Goal: Information Seeking & Learning: Check status

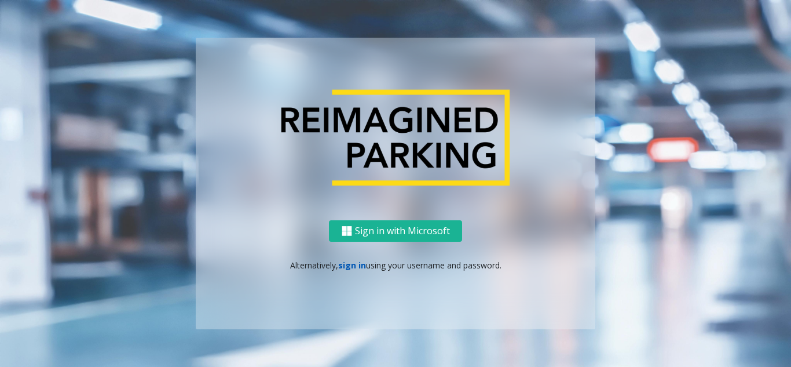
click at [349, 262] on link "sign in" at bounding box center [352, 264] width 28 height 11
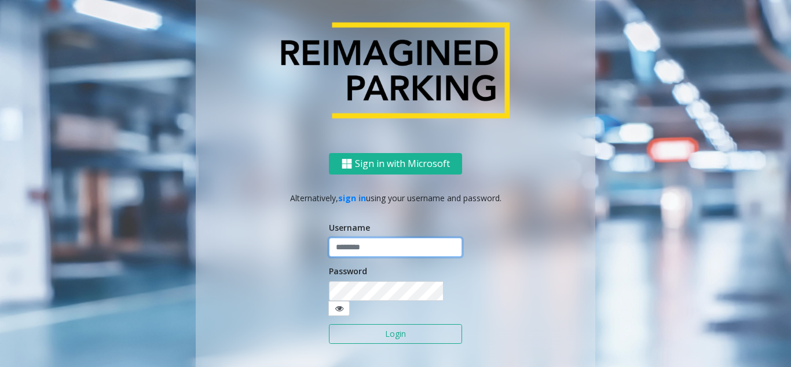
click at [367, 256] on input "text" at bounding box center [395, 247] width 133 height 20
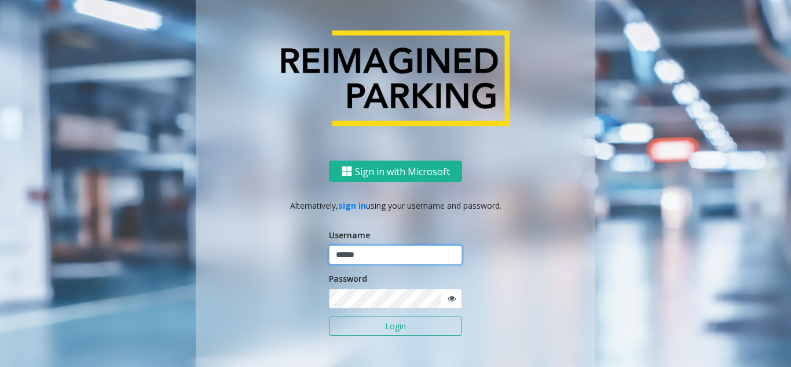
type input "******"
click at [329, 316] on button "Login" at bounding box center [395, 326] width 133 height 20
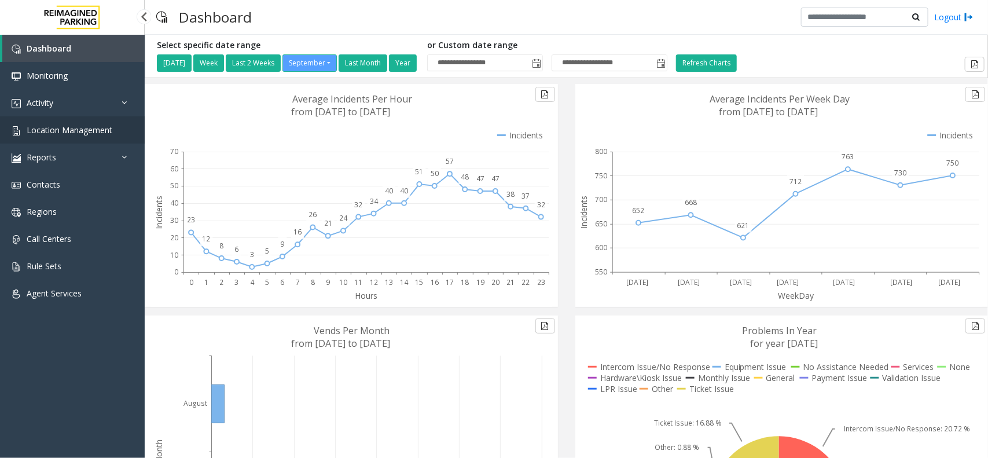
click at [88, 128] on span "Location Management" at bounding box center [70, 130] width 86 height 11
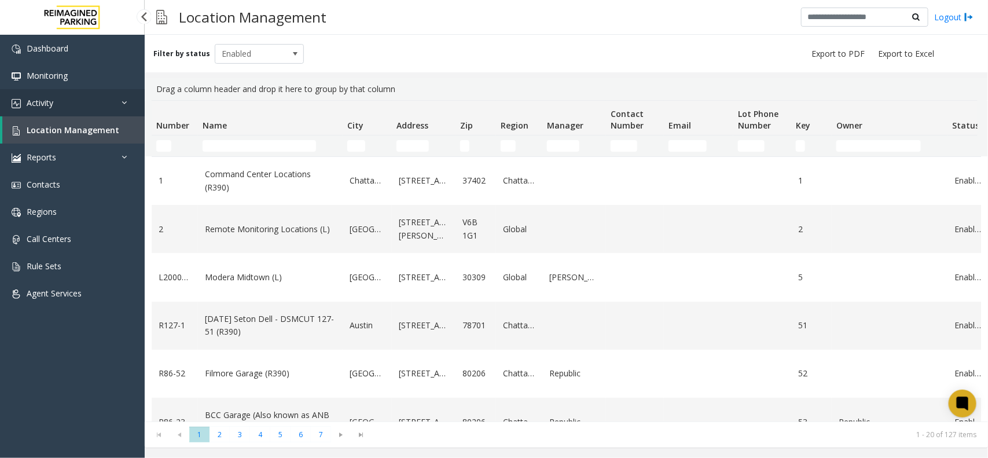
click at [122, 102] on icon at bounding box center [128, 102] width 12 height 8
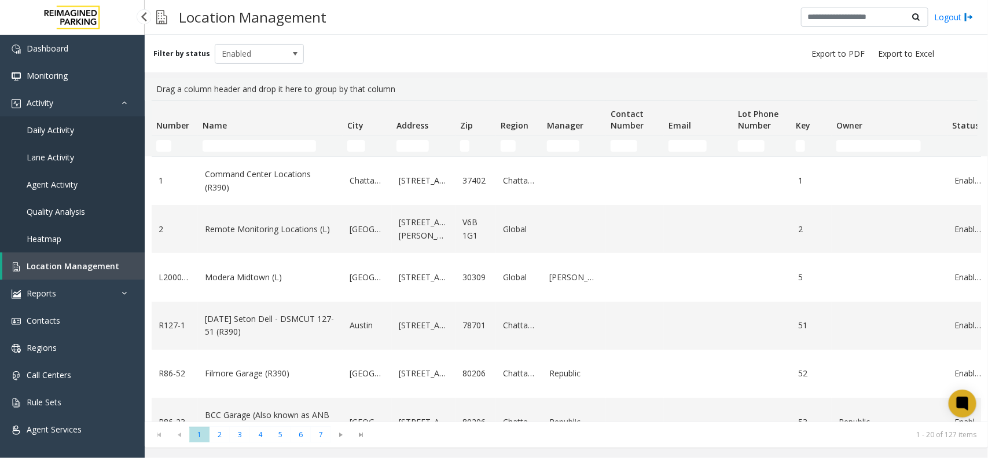
click at [35, 129] on span "Daily Activity" at bounding box center [50, 130] width 47 height 11
click at [38, 132] on span "Daily Activity" at bounding box center [50, 130] width 47 height 11
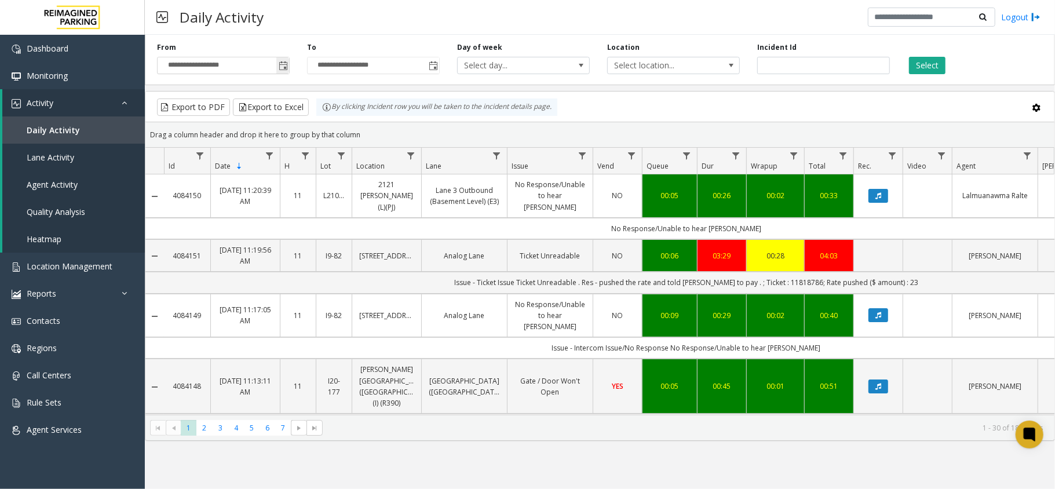
click at [281, 68] on span "Toggle popup" at bounding box center [283, 65] width 9 height 9
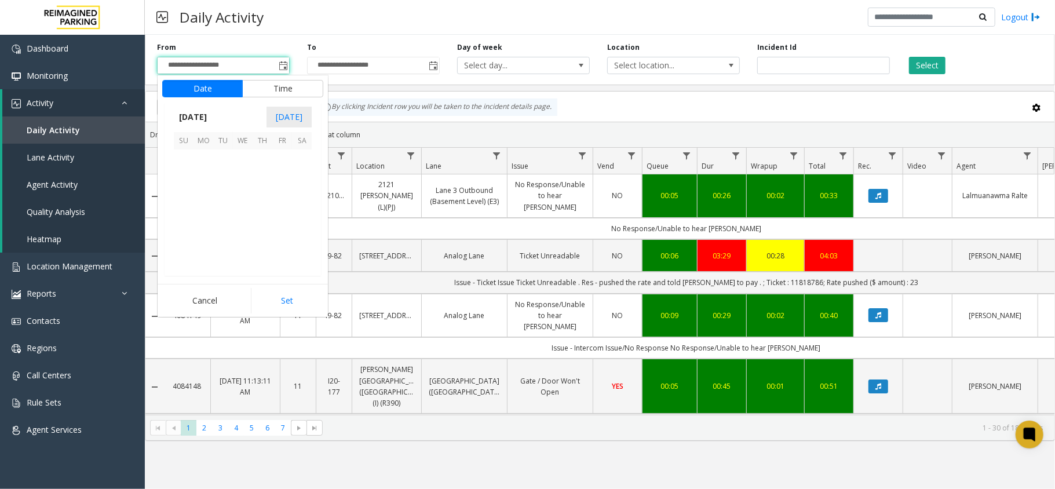
scroll to position [207834, 0]
click at [308, 200] on span "20" at bounding box center [302, 199] width 20 height 20
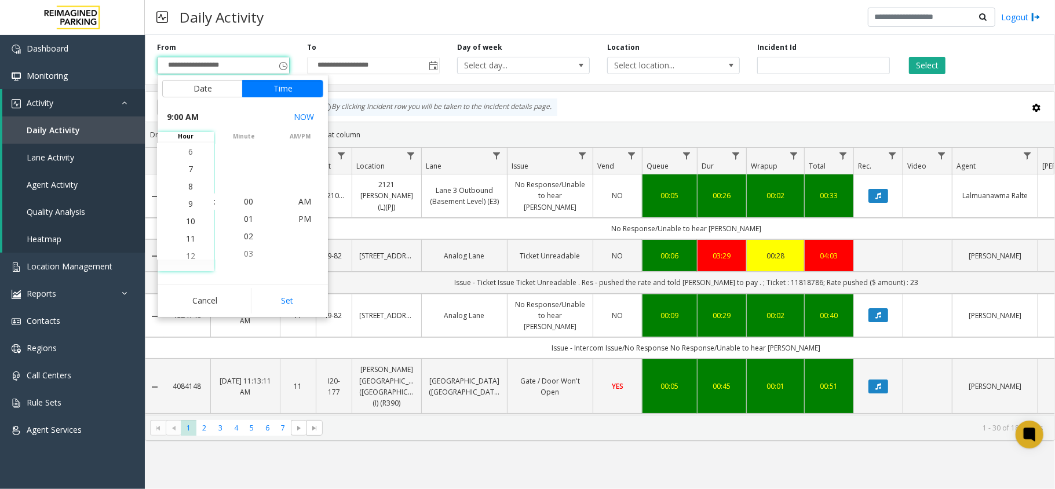
scroll to position [156, 0]
click at [190, 186] on li "8" at bounding box center [190, 183] width 41 height 17
click at [214, 93] on button "Date" at bounding box center [202, 88] width 80 height 17
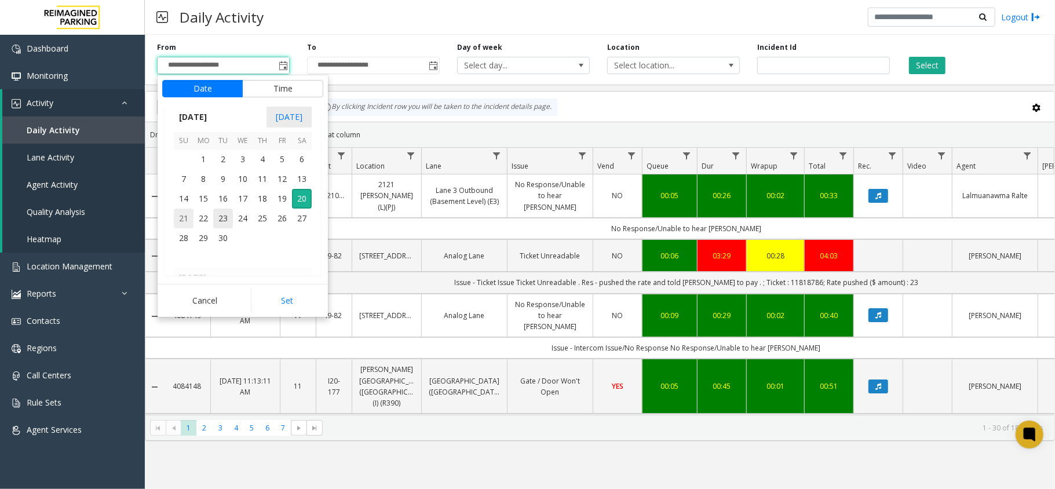
click at [185, 217] on span "21" at bounding box center [184, 218] width 20 height 20
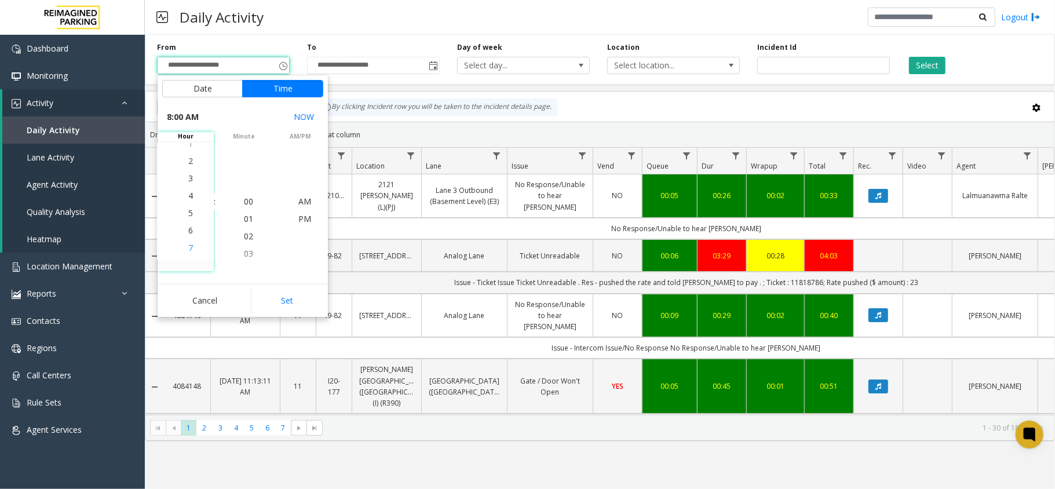
scroll to position [0, 0]
click at [297, 297] on button "Set" at bounding box center [287, 300] width 73 height 25
type input "**********"
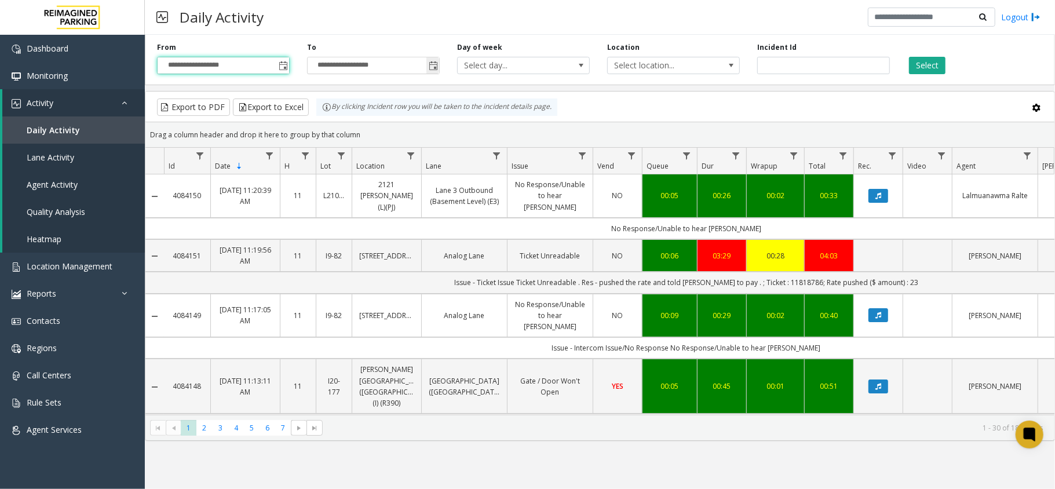
click at [429, 69] on span "Toggle popup" at bounding box center [433, 65] width 9 height 9
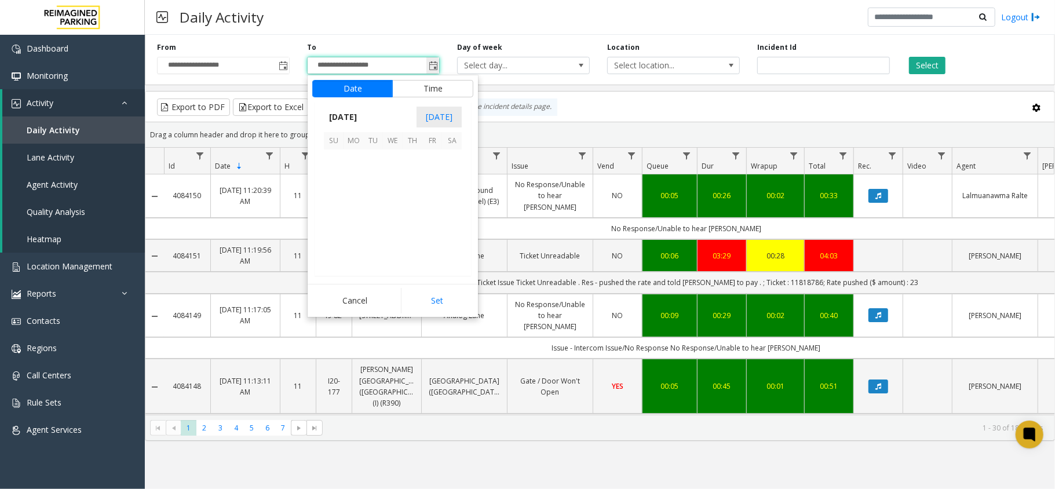
scroll to position [17, 0]
click at [336, 215] on span "21" at bounding box center [334, 218] width 20 height 20
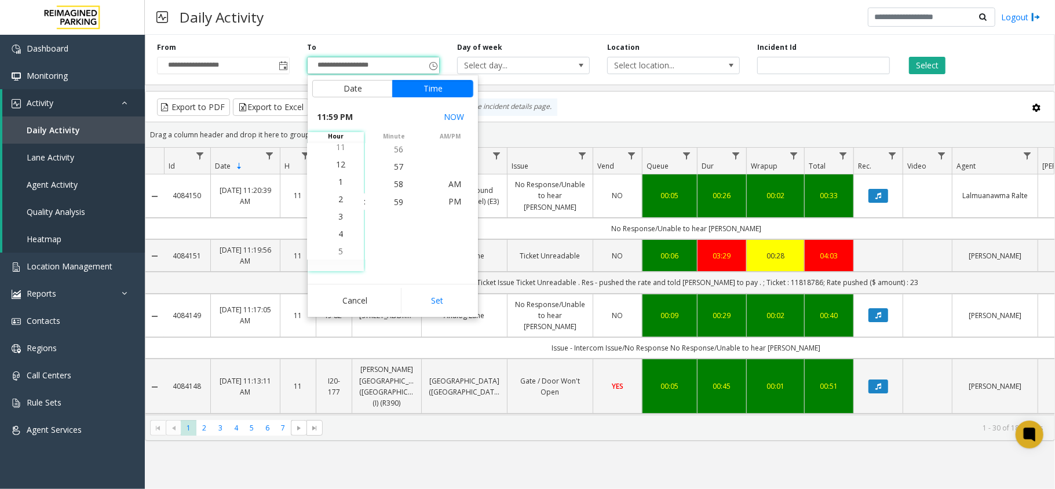
scroll to position [243, 0]
click at [454, 184] on span "AM" at bounding box center [454, 183] width 13 height 11
click at [338, 218] on span "3" at bounding box center [340, 218] width 5 height 11
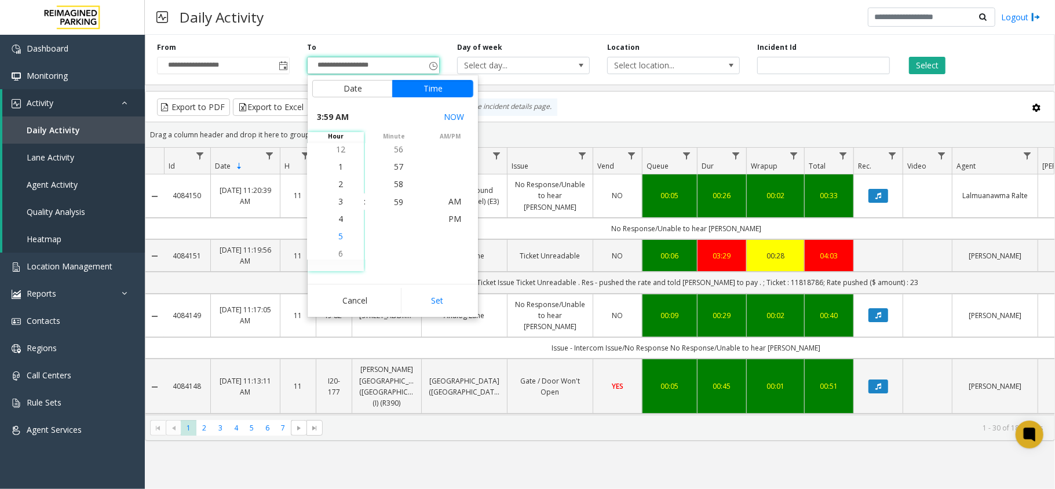
click at [339, 235] on li "5" at bounding box center [340, 236] width 41 height 17
click at [442, 302] on button "Set" at bounding box center [437, 300] width 73 height 25
type input "**********"
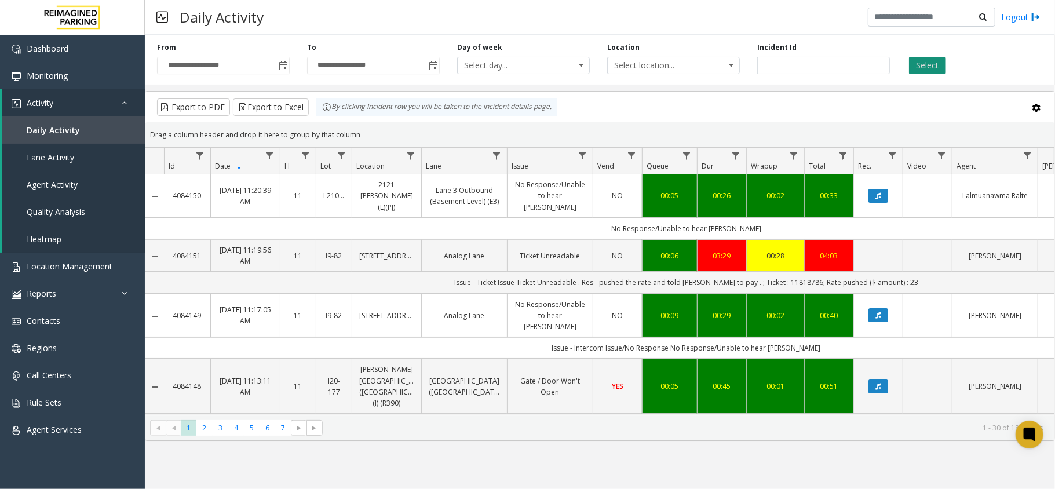
click at [790, 70] on button "Select" at bounding box center [927, 65] width 36 height 17
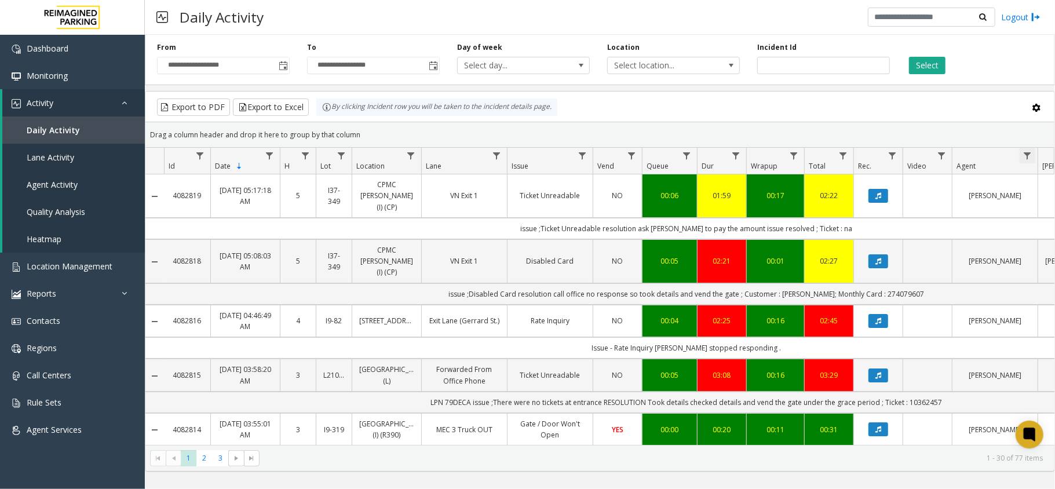
click at [790, 155] on span "Data table" at bounding box center [1026, 155] width 9 height 9
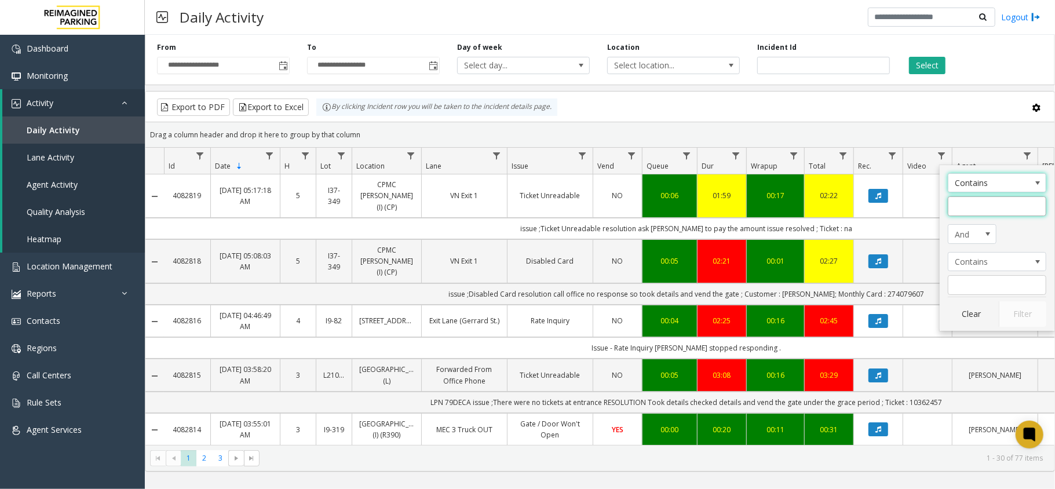
click at [790, 204] on input "Agent Filter" at bounding box center [996, 206] width 98 height 20
type input "*****"
click button "Filter" at bounding box center [1021, 313] width 47 height 25
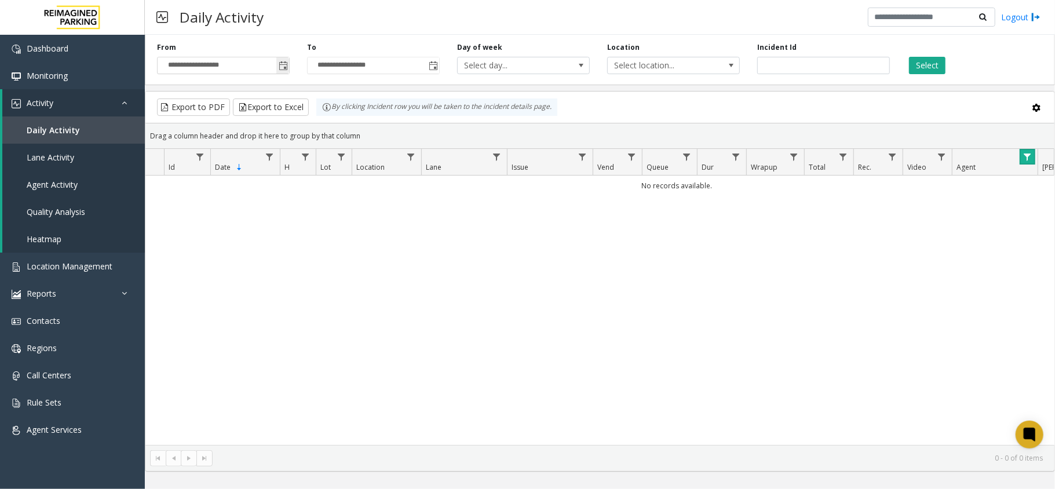
click at [283, 64] on span "Toggle popup" at bounding box center [283, 65] width 9 height 9
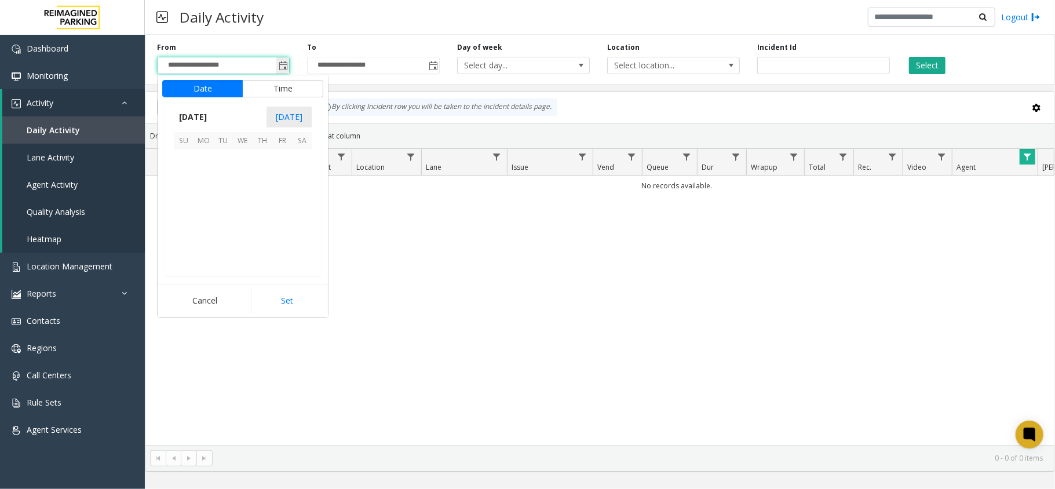
scroll to position [207834, 0]
click at [299, 200] on span "20" at bounding box center [302, 199] width 20 height 20
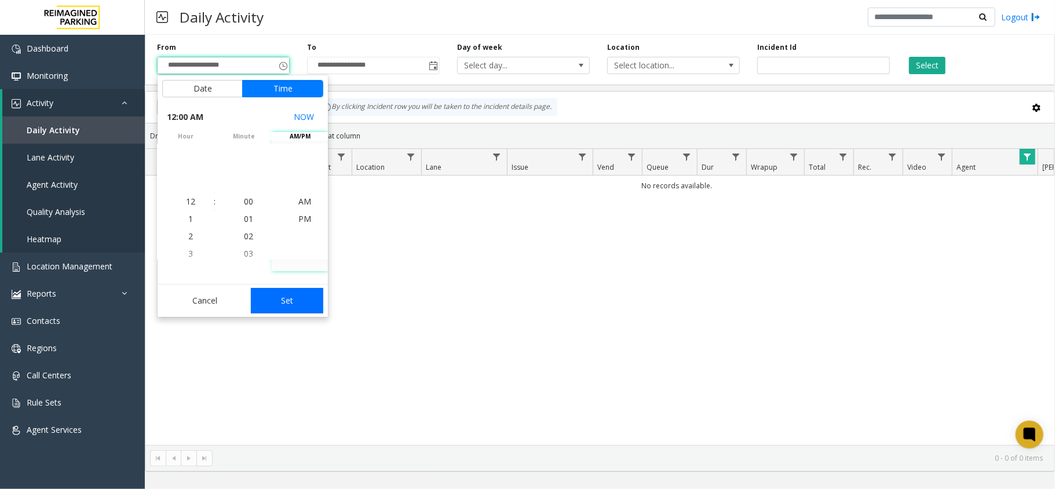
click at [295, 297] on button "Set" at bounding box center [287, 300] width 73 height 25
type input "**********"
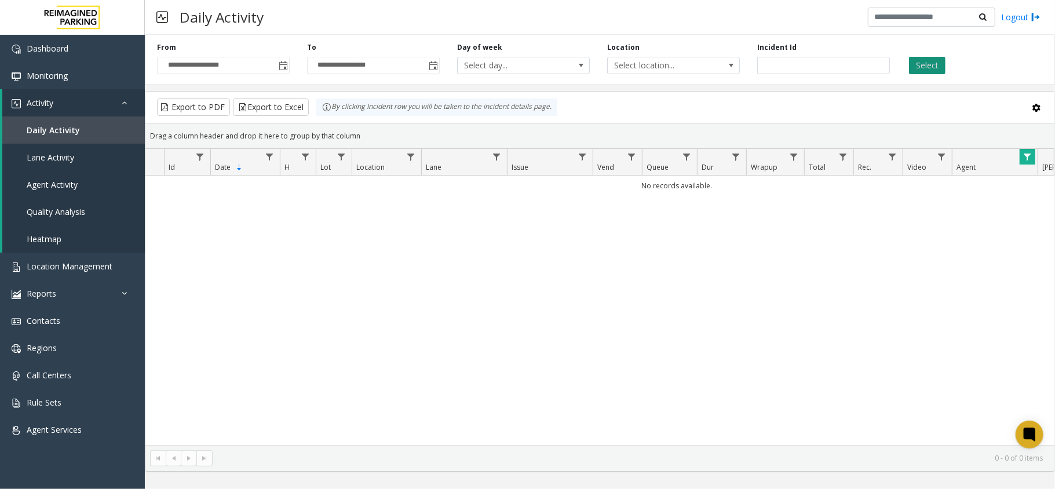
click at [790, 61] on button "Select" at bounding box center [927, 65] width 36 height 17
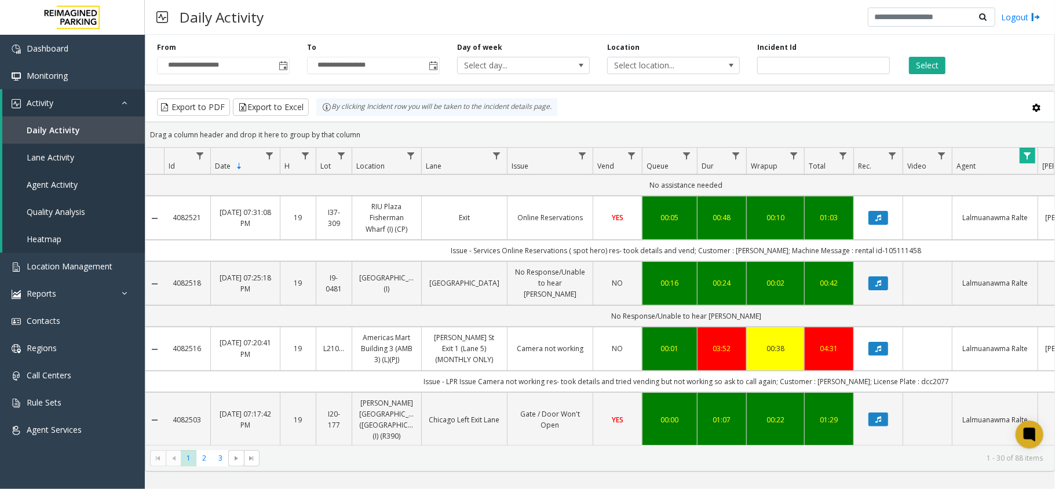
scroll to position [232, 0]
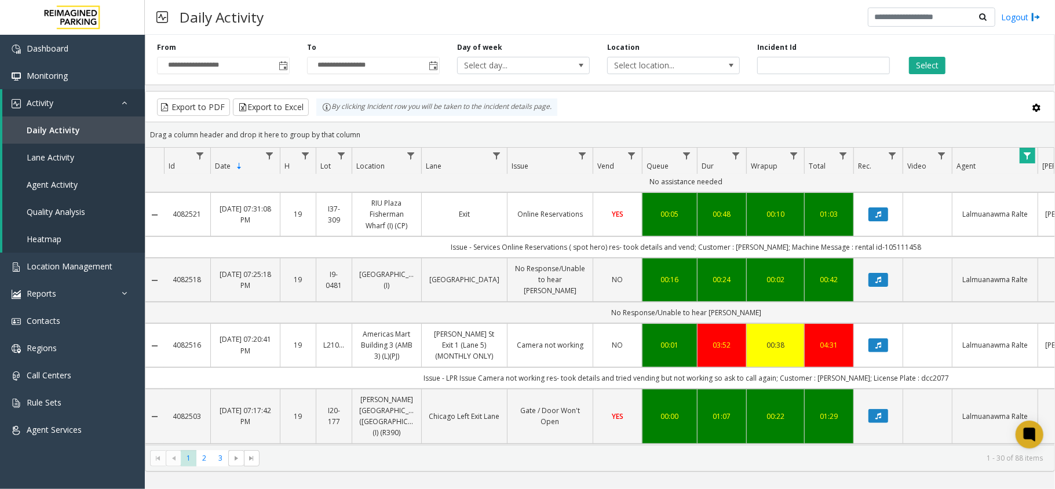
drag, startPoint x: 484, startPoint y: 483, endPoint x: 348, endPoint y: 368, distance: 177.9
click at [790, 214] on div "Id Date Sorted Descending H Lot Location Lane Issue Vend Queue Dur Wrapup Total…" at bounding box center [599, 296] width 909 height 297
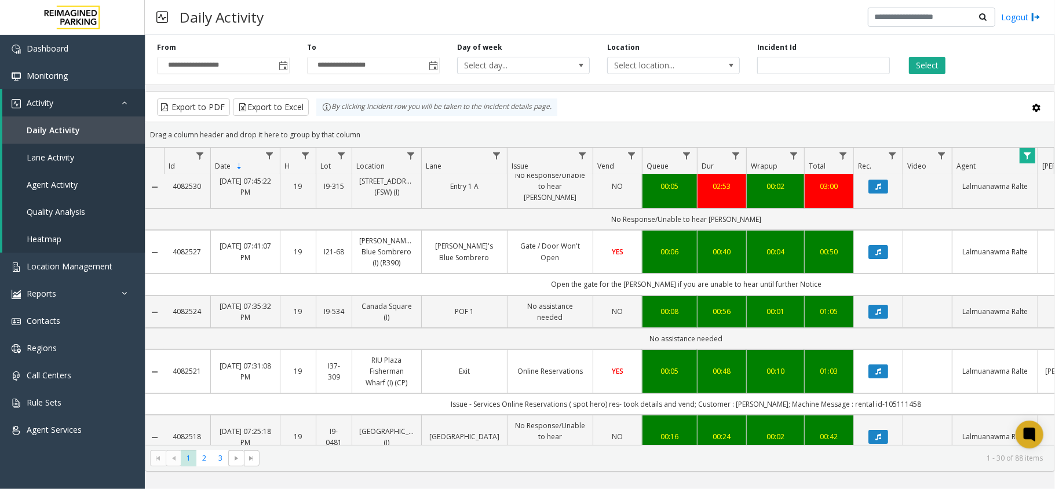
scroll to position [0, 0]
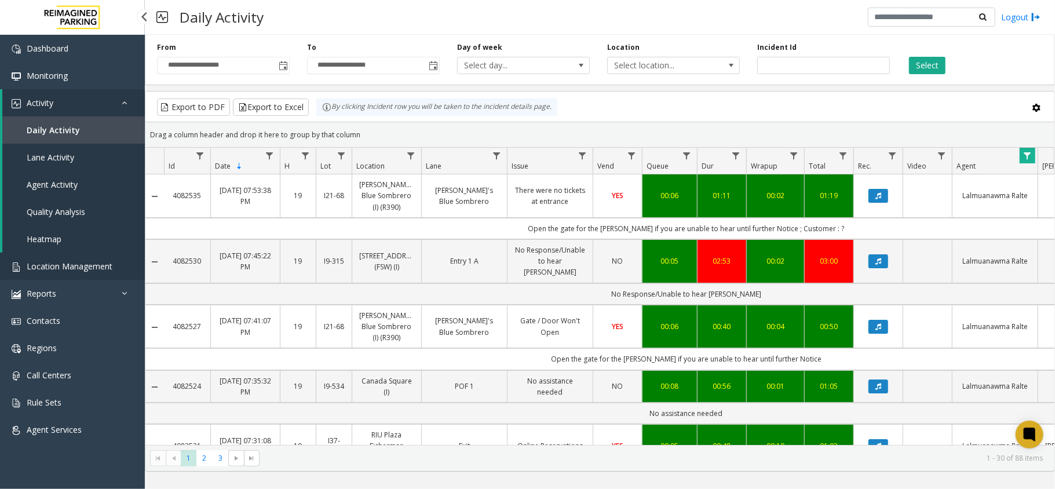
click at [81, 267] on span "Location Management" at bounding box center [70, 266] width 86 height 11
